Goal: Go to known website: Access a specific website the user already knows

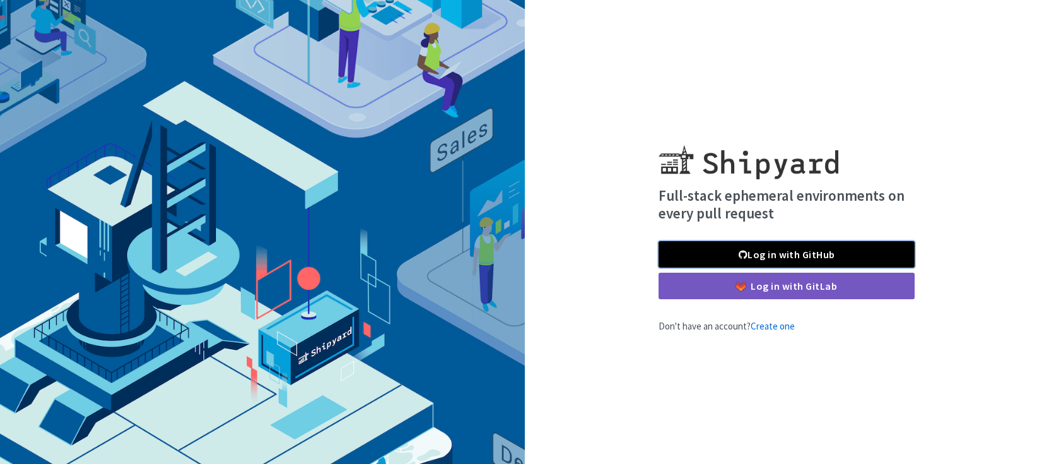
click at [848, 244] on link "Log in with GitHub" at bounding box center [787, 254] width 256 height 26
